Goal: Task Accomplishment & Management: Manage account settings

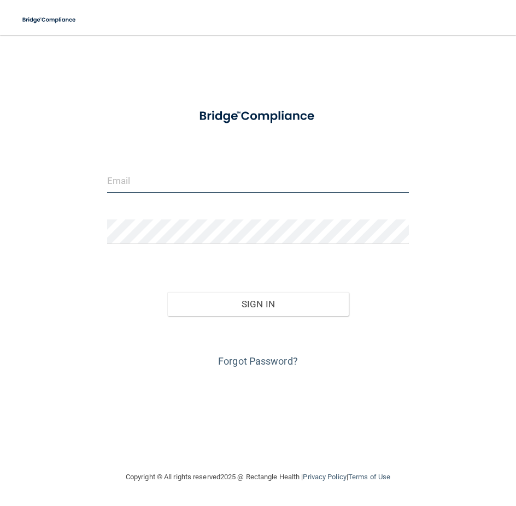
click at [160, 179] on input "email" at bounding box center [258, 181] width 302 height 25
type input "[PERSON_NAME][EMAIL_ADDRESS][DOMAIN_NAME]"
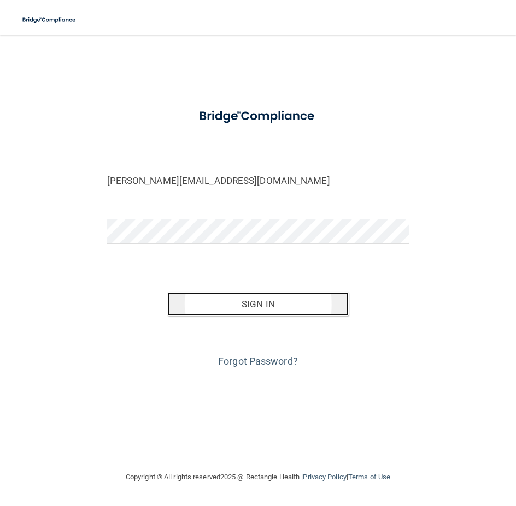
click at [257, 306] on button "Sign In" at bounding box center [257, 304] width 181 height 24
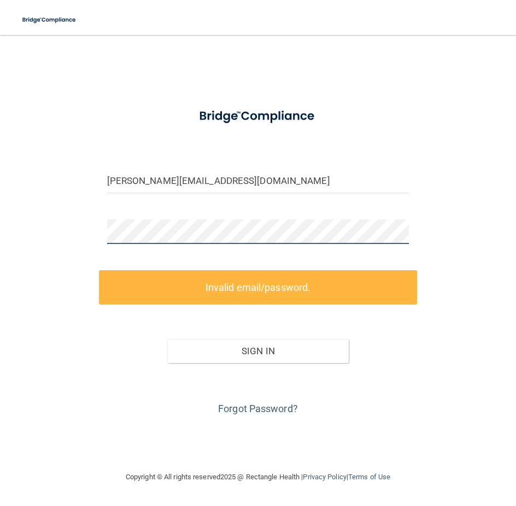
click at [48, 239] on div "[PERSON_NAME][EMAIL_ADDRESS][DOMAIN_NAME] Invalid email/password. You don't hav…" at bounding box center [258, 253] width 472 height 414
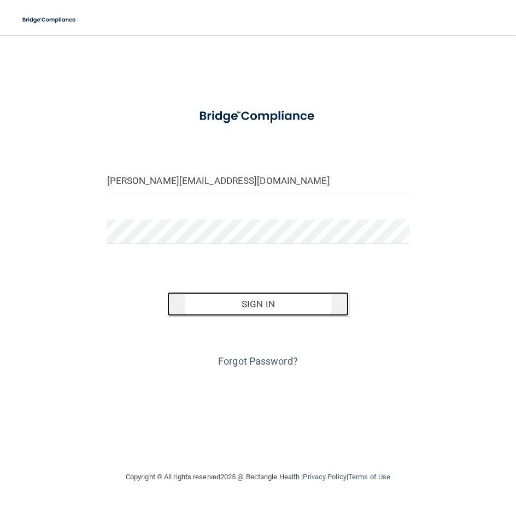
click at [241, 300] on button "Sign In" at bounding box center [257, 304] width 181 height 24
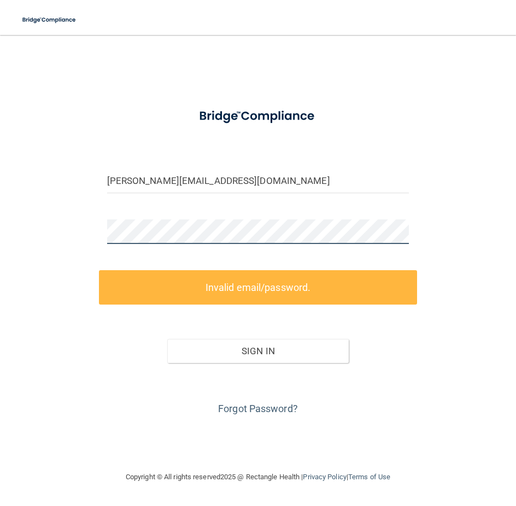
click at [73, 228] on div "[PERSON_NAME][EMAIL_ADDRESS][DOMAIN_NAME] Invalid email/password. You don't hav…" at bounding box center [258, 253] width 472 height 414
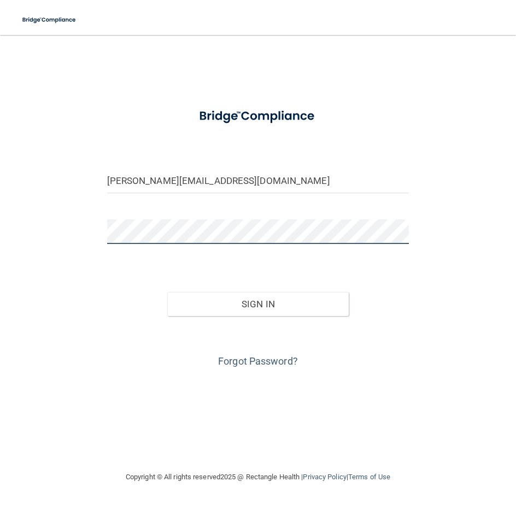
click at [167, 292] on button "Sign In" at bounding box center [257, 304] width 181 height 24
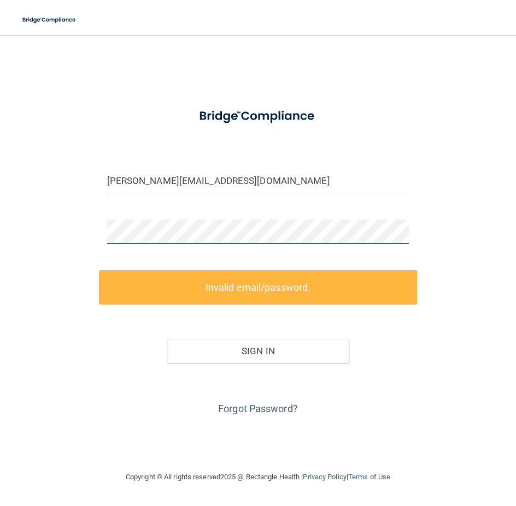
click at [40, 240] on div "[PERSON_NAME][EMAIL_ADDRESS][DOMAIN_NAME] Invalid email/password. You don't hav…" at bounding box center [258, 253] width 472 height 414
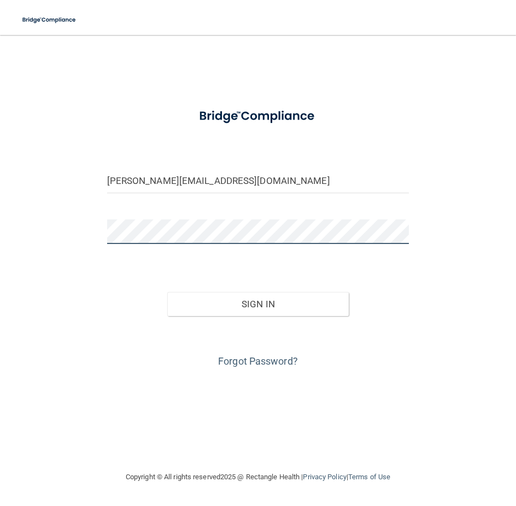
click at [167, 292] on button "Sign In" at bounding box center [257, 304] width 181 height 24
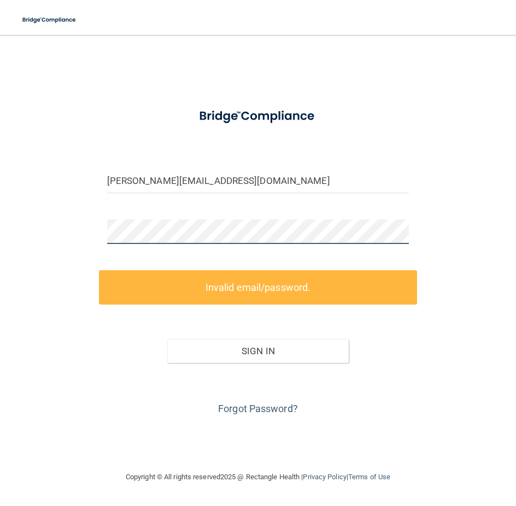
click at [79, 238] on div "[PERSON_NAME][EMAIL_ADDRESS][DOMAIN_NAME] Invalid email/password. You don't hav…" at bounding box center [258, 253] width 472 height 414
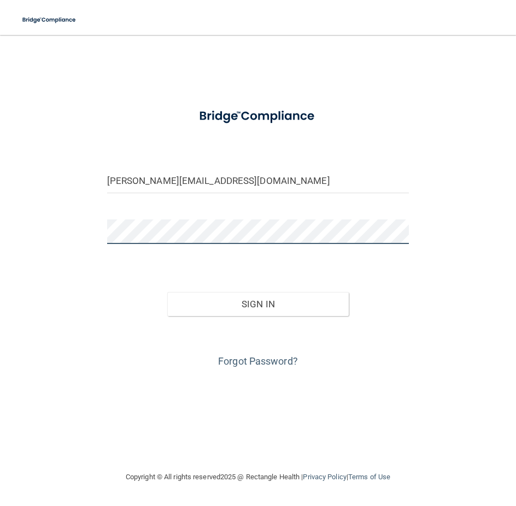
click at [167, 292] on button "Sign In" at bounding box center [257, 304] width 181 height 24
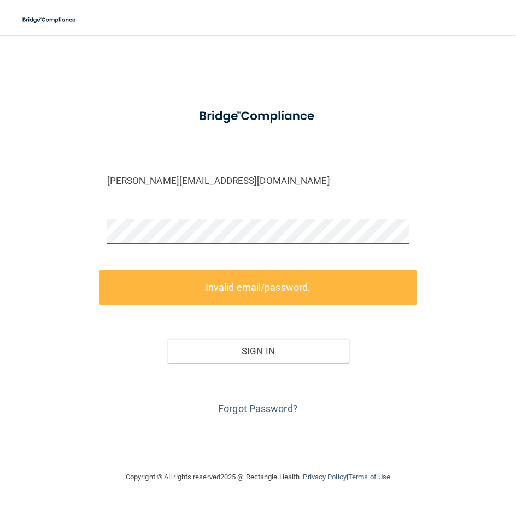
click at [78, 234] on div "[PERSON_NAME][EMAIL_ADDRESS][DOMAIN_NAME] Invalid email/password. You don't hav…" at bounding box center [258, 253] width 472 height 414
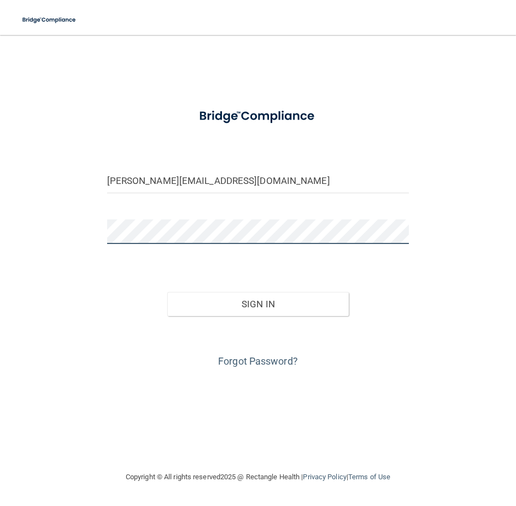
click at [167, 292] on button "Sign In" at bounding box center [257, 304] width 181 height 24
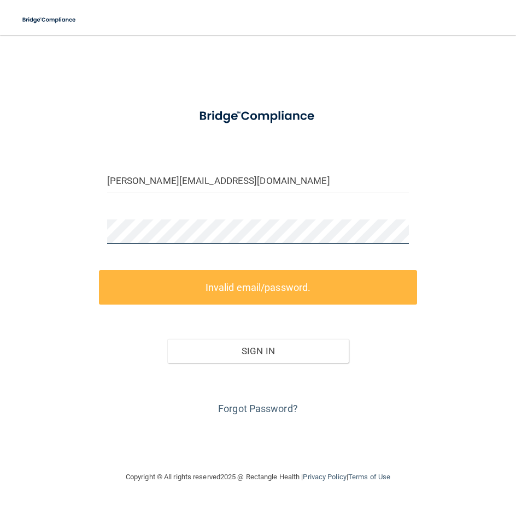
click at [87, 232] on div "[PERSON_NAME][EMAIL_ADDRESS][DOMAIN_NAME] Invalid email/password. You don't hav…" at bounding box center [258, 253] width 472 height 414
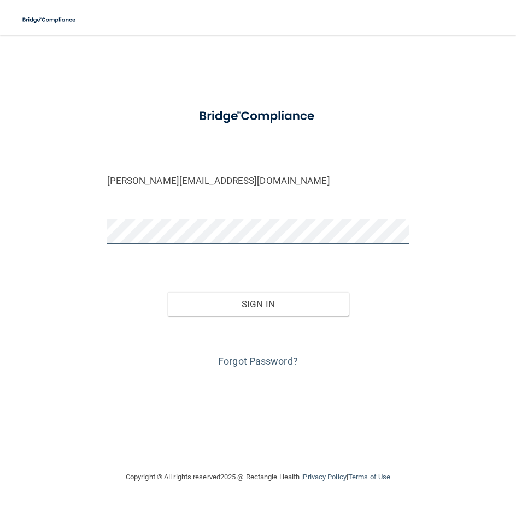
click at [167, 292] on button "Sign In" at bounding box center [257, 304] width 181 height 24
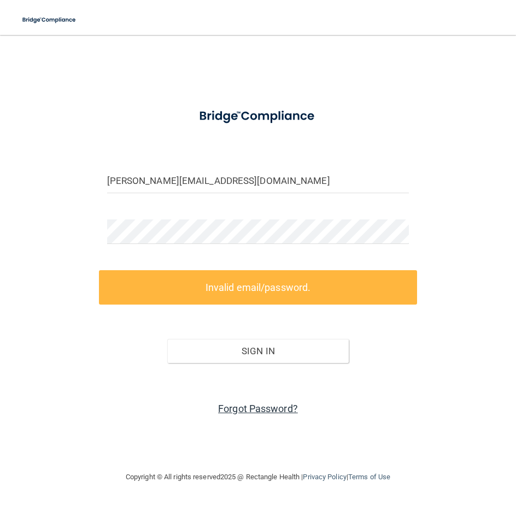
click at [290, 406] on link "Forgot Password?" at bounding box center [258, 408] width 80 height 11
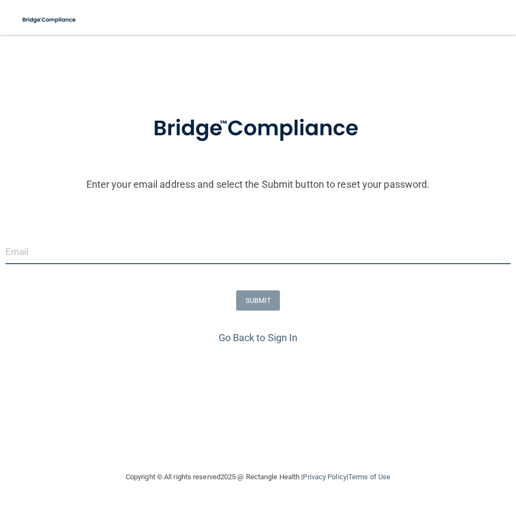
click at [161, 263] on input "email" at bounding box center [257, 252] width 505 height 25
type input "[PERSON_NAME][EMAIL_ADDRESS][DOMAIN_NAME]"
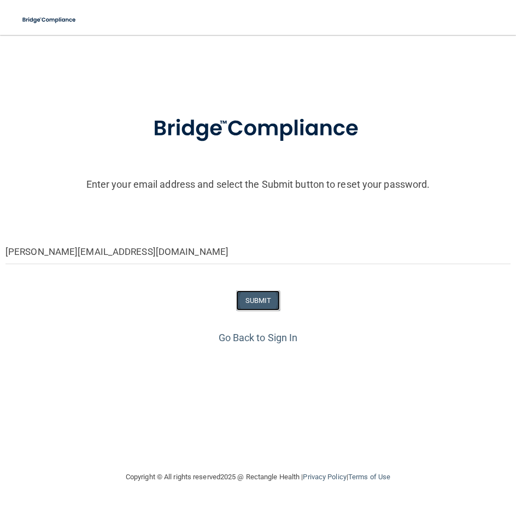
click at [249, 299] on button "SUBMIT" at bounding box center [258, 301] width 44 height 20
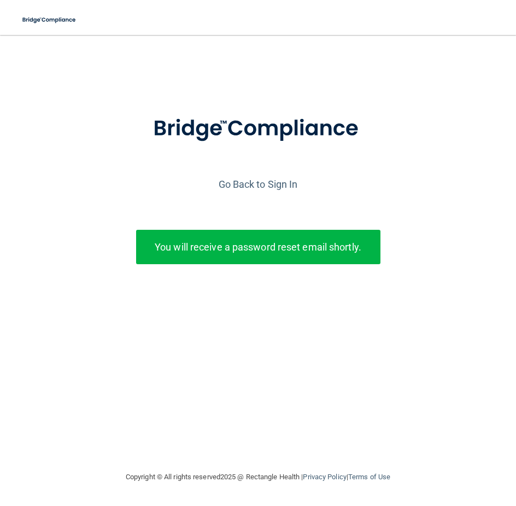
click at [205, 446] on div "Enter your email address and select the Submit button to reset your password. […" at bounding box center [258, 253] width 472 height 414
click at [285, 439] on div "Enter your email address and select the Submit button to reset your password. […" at bounding box center [258, 253] width 472 height 414
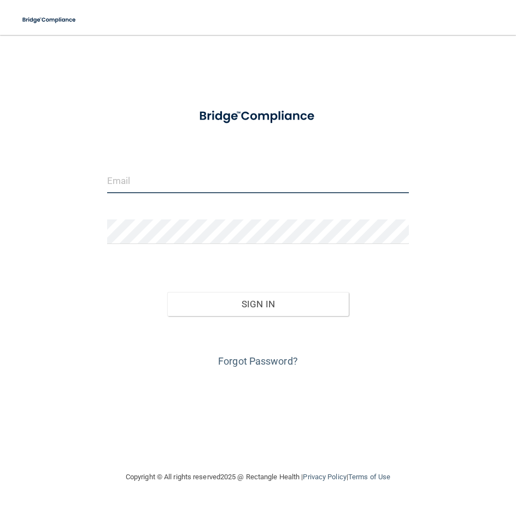
click at [162, 188] on input "email" at bounding box center [258, 181] width 302 height 25
type input "[PERSON_NAME][EMAIL_ADDRESS][DOMAIN_NAME]"
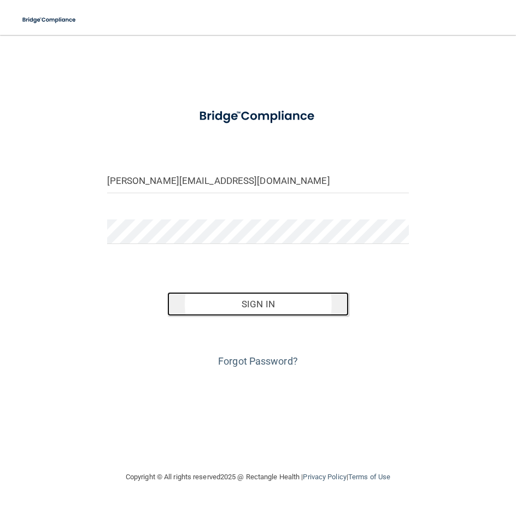
click at [249, 310] on button "Sign In" at bounding box center [257, 304] width 181 height 24
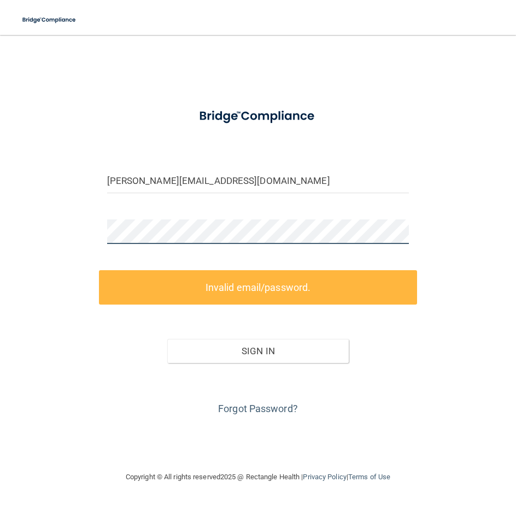
click at [72, 237] on div "[PERSON_NAME][EMAIL_ADDRESS][DOMAIN_NAME] Invalid email/password. You don't hav…" at bounding box center [258, 253] width 472 height 414
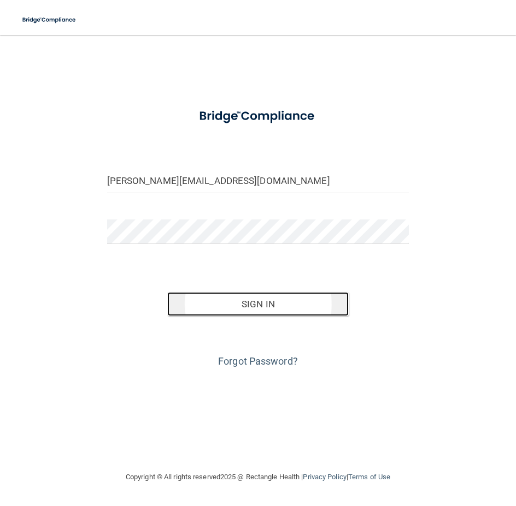
click at [181, 313] on button "Sign In" at bounding box center [257, 304] width 181 height 24
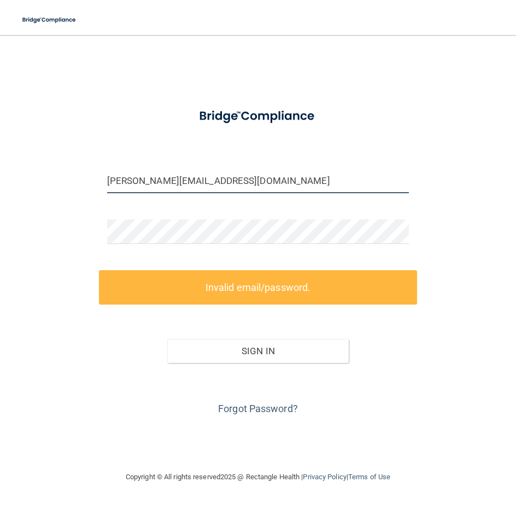
drag, startPoint x: 225, startPoint y: 179, endPoint x: 91, endPoint y: 179, distance: 134.4
click at [91, 179] on div "[PERSON_NAME][EMAIL_ADDRESS][DOMAIN_NAME] Invalid email/password. You don't hav…" at bounding box center [258, 253] width 472 height 414
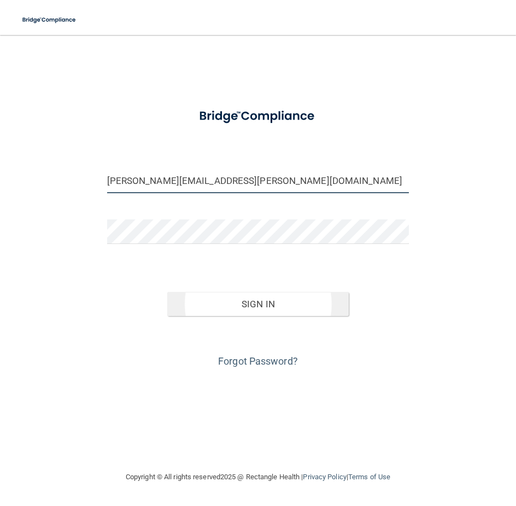
type input "[PERSON_NAME][EMAIL_ADDRESS][PERSON_NAME][DOMAIN_NAME]"
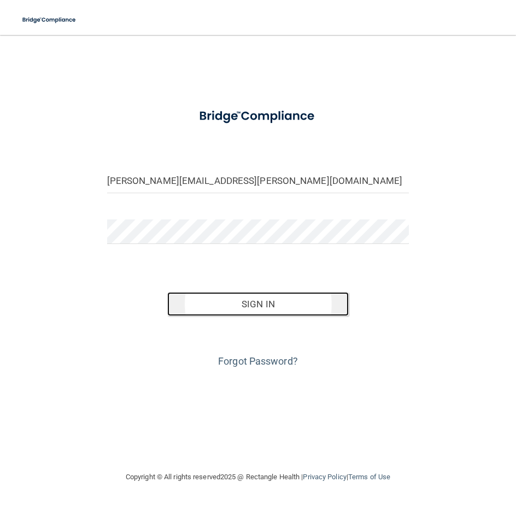
click at [198, 296] on button "Sign In" at bounding box center [257, 304] width 181 height 24
